Goal: Task Accomplishment & Management: Complete application form

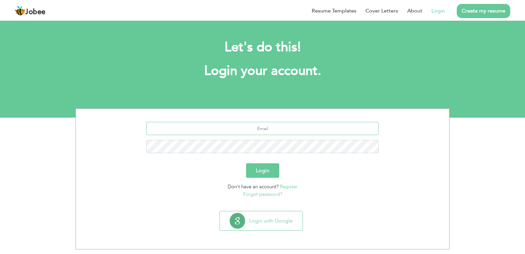
click at [267, 130] on input "text" at bounding box center [262, 128] width 233 height 13
type input "[EMAIL_ADDRESS][DOMAIN_NAME]"
type button "Login"
click at [270, 168] on button "Login" at bounding box center [262, 170] width 33 height 14
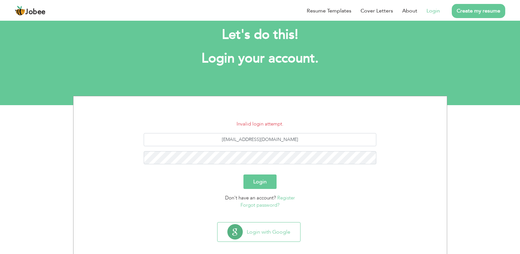
scroll to position [19, 0]
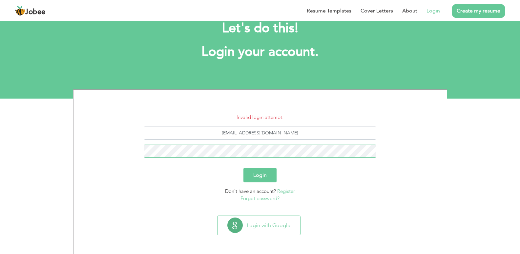
click at [243, 168] on button "Login" at bounding box center [259, 175] width 33 height 14
click at [239, 181] on div "Login" at bounding box center [260, 175] width 364 height 14
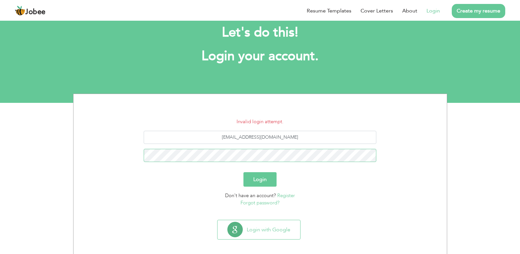
scroll to position [19, 0]
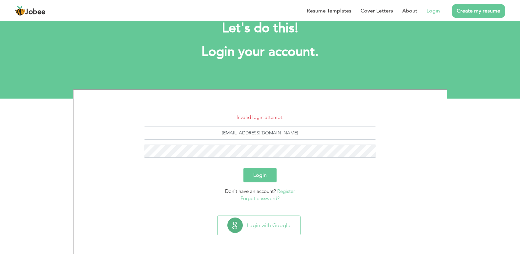
click at [269, 180] on button "Login" at bounding box center [259, 175] width 33 height 14
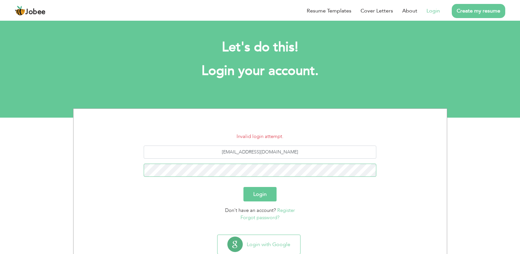
click at [243, 187] on button "Login" at bounding box center [259, 194] width 33 height 14
click at [274, 191] on button "Login" at bounding box center [259, 194] width 33 height 14
click at [260, 190] on button "Login" at bounding box center [259, 194] width 33 height 14
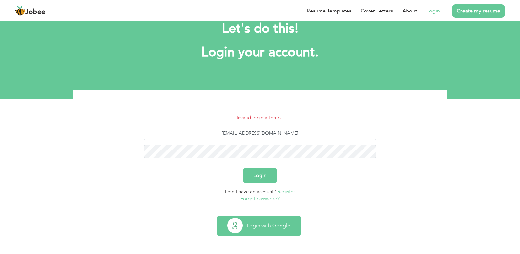
scroll to position [19, 0]
click at [278, 224] on button "Login with Google" at bounding box center [259, 225] width 83 height 19
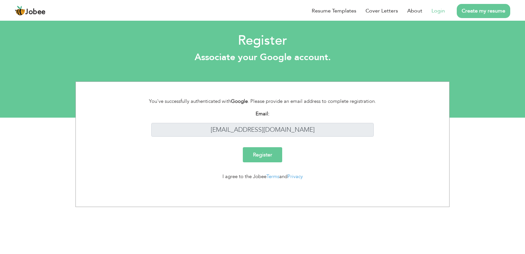
click at [268, 154] on input "Register" at bounding box center [262, 154] width 39 height 15
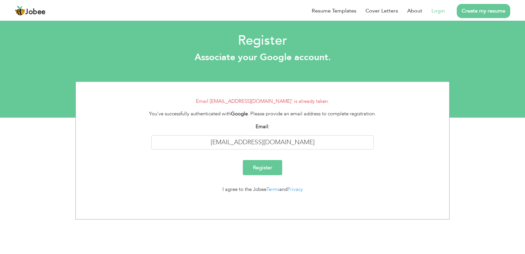
click at [265, 170] on input "Register" at bounding box center [262, 167] width 39 height 15
click at [261, 168] on input "Register" at bounding box center [262, 167] width 39 height 15
